Goal: Go to known website: Go to known website

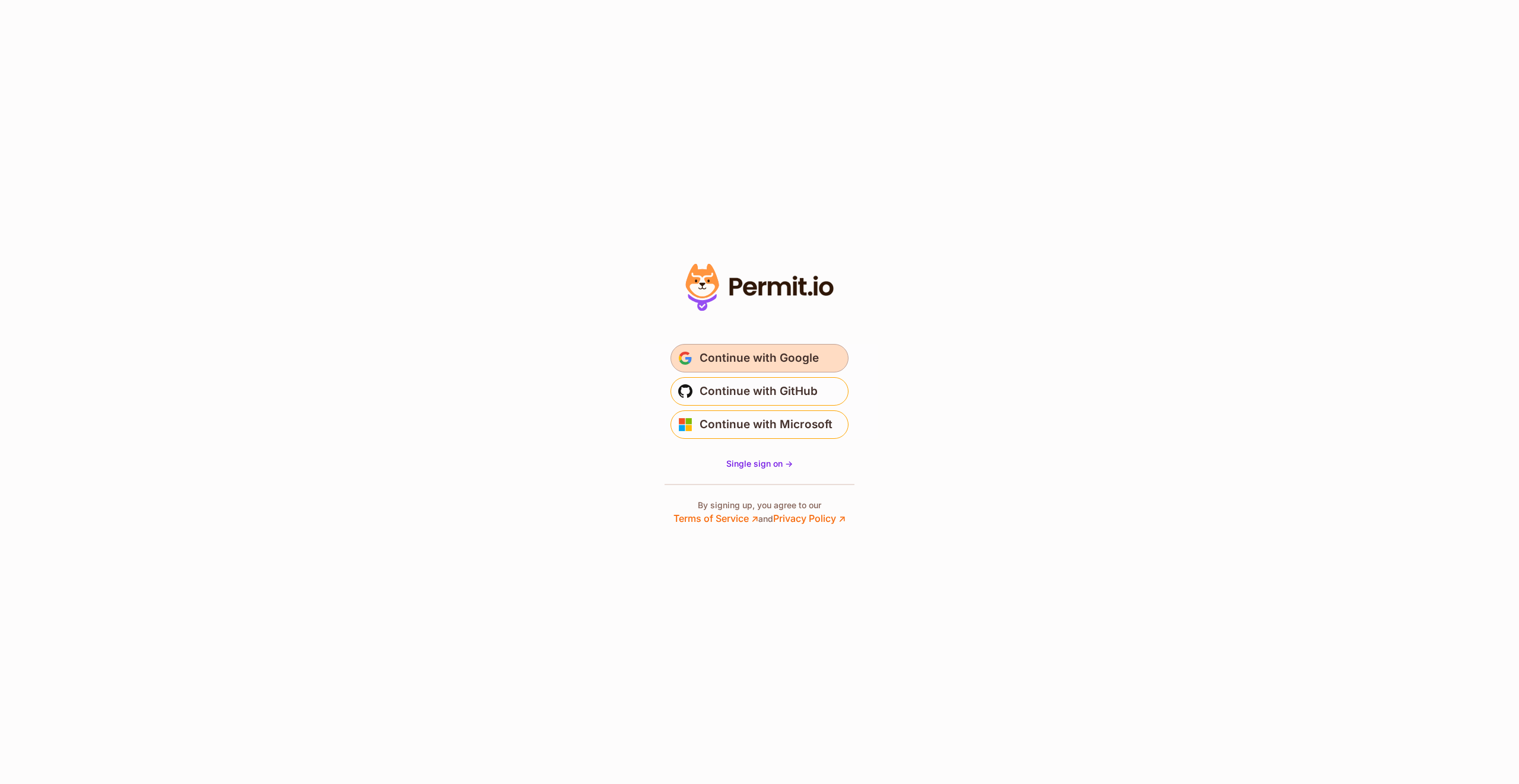
click at [750, 363] on span "Continue with Google" at bounding box center [760, 358] width 120 height 19
